Goal: Download file/media

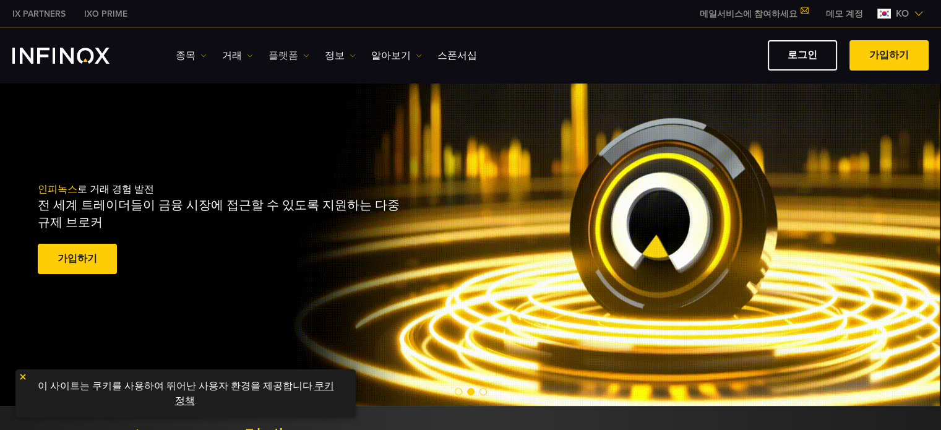
click at [303, 54] on img at bounding box center [306, 56] width 6 height 6
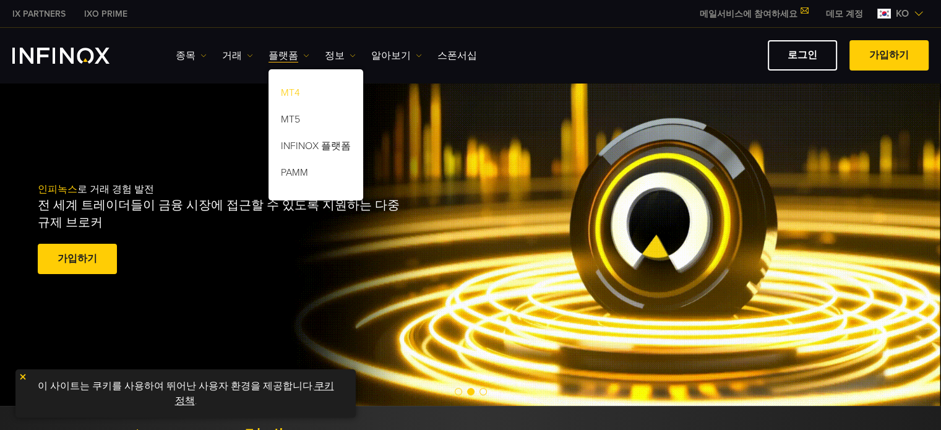
click at [286, 93] on link "MT4" at bounding box center [315, 95] width 95 height 27
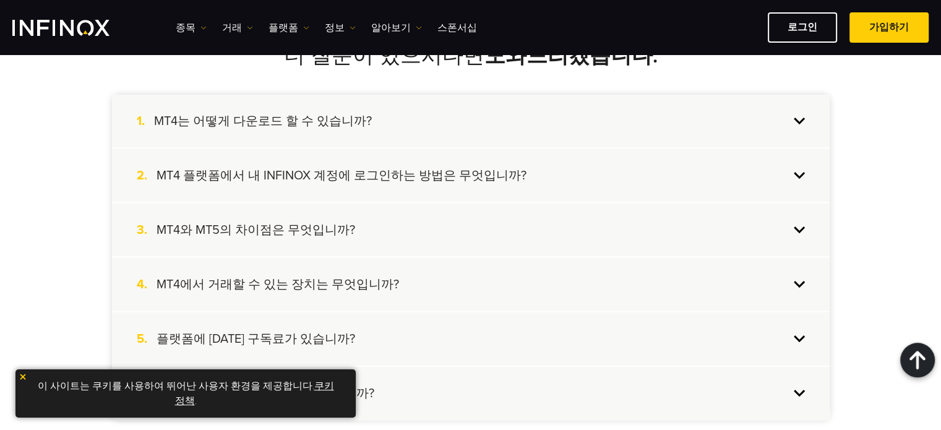
scroll to position [2646, 0]
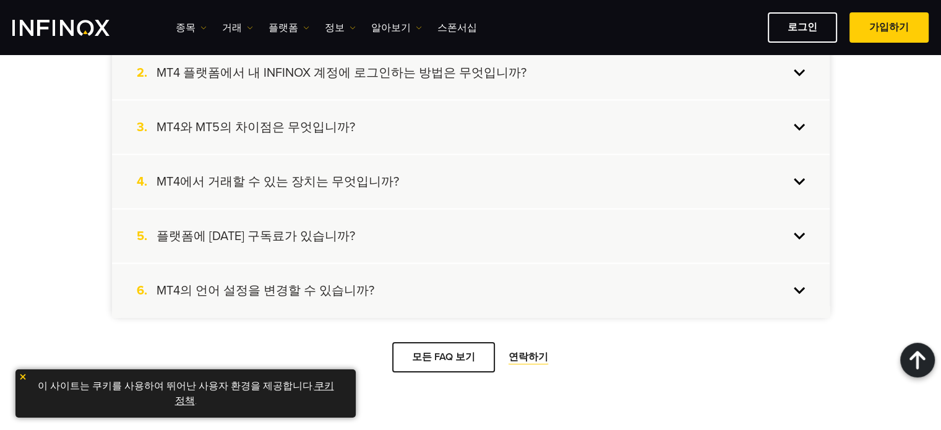
click at [451, 96] on link "MT4 PC 다운로드" at bounding box center [459, 97] width 116 height 30
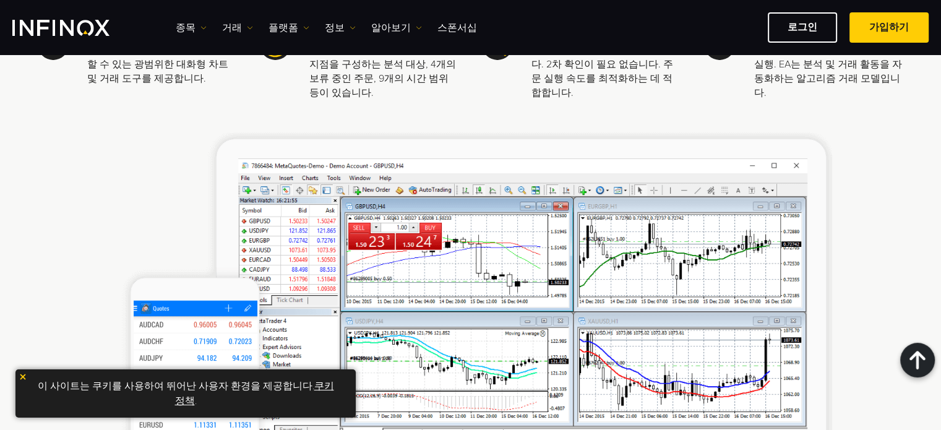
scroll to position [481, 0]
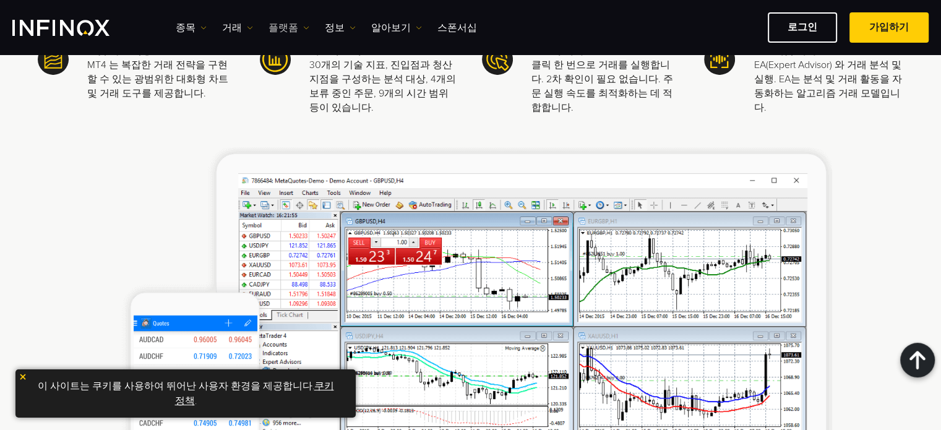
click at [305, 27] on img at bounding box center [306, 28] width 6 height 6
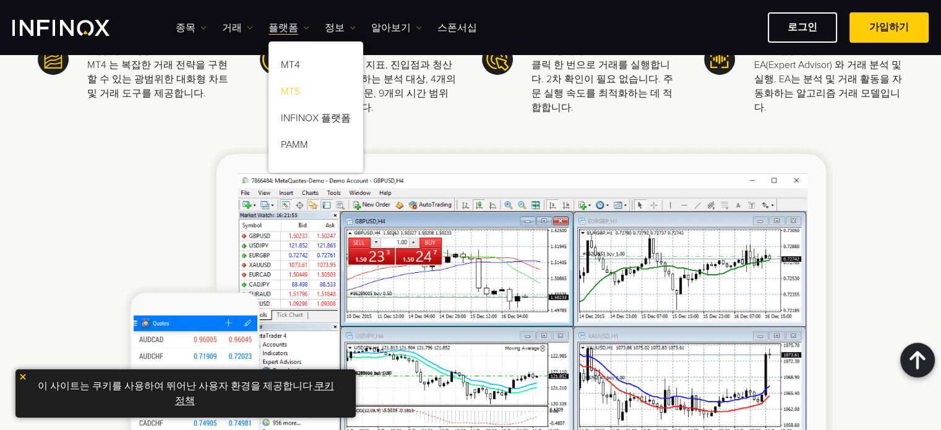
scroll to position [0, 0]
click at [298, 84] on link "MT5" at bounding box center [315, 93] width 95 height 27
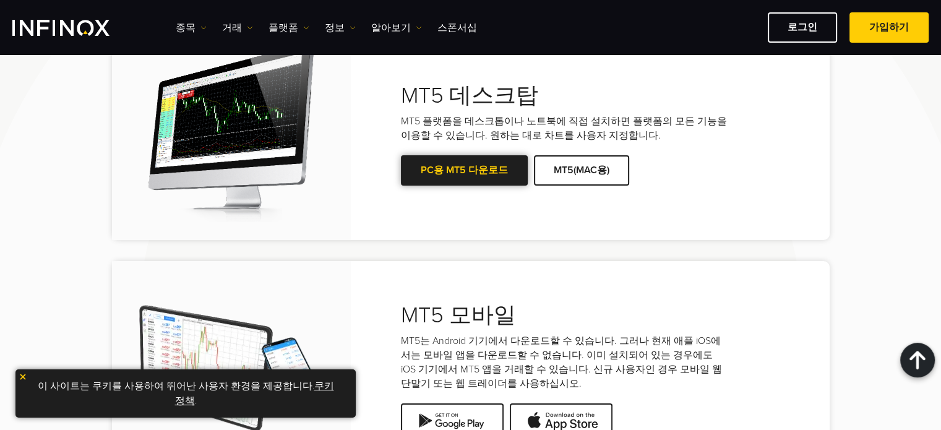
click at [464, 171] on span at bounding box center [464, 171] width 0 height 0
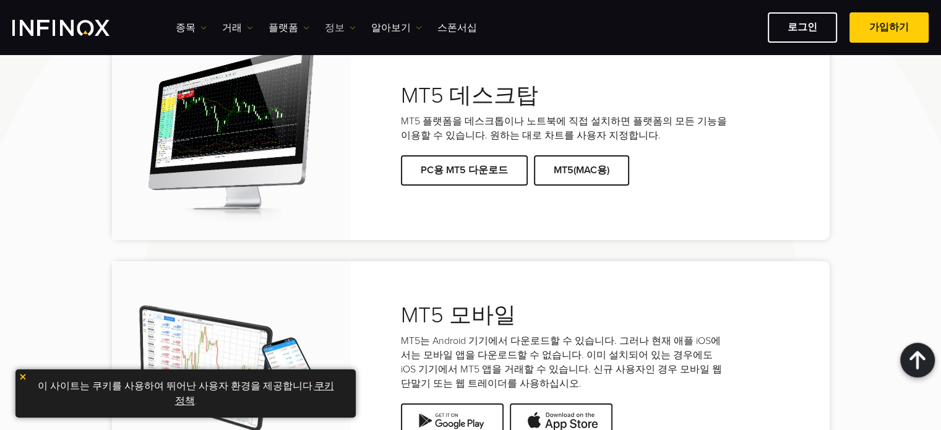
click at [354, 29] on img at bounding box center [352, 28] width 6 height 6
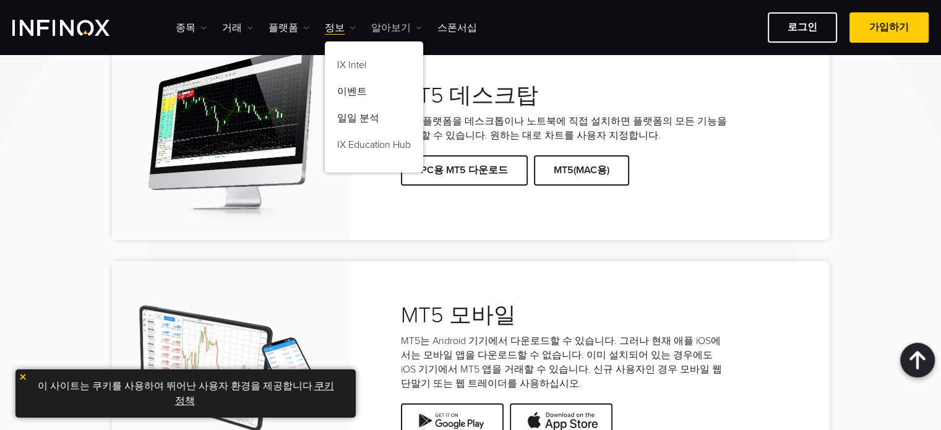
click at [416, 27] on img at bounding box center [419, 28] width 6 height 6
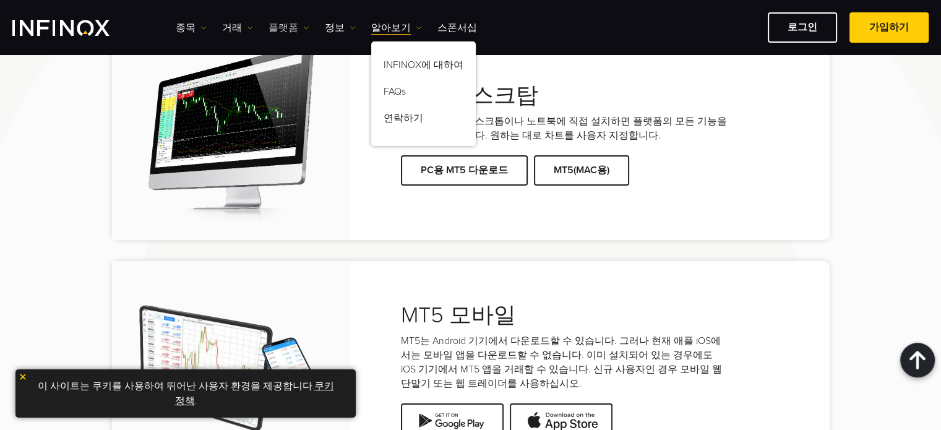
click at [307, 27] on img at bounding box center [306, 28] width 6 height 6
